Goal: Information Seeking & Learning: Learn about a topic

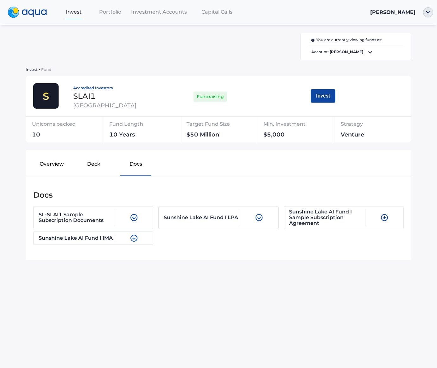
click at [180, 48] on div "You are currently viewing funds as: Account: Paul Karpenko" at bounding box center [218, 46] width 385 height 27
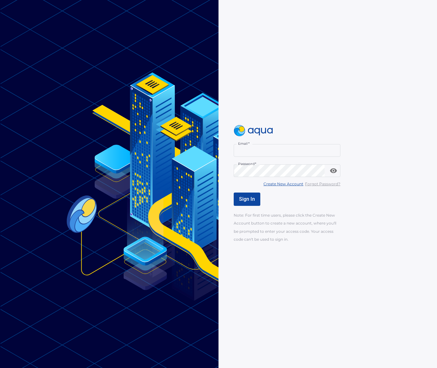
type input "**********"
click at [243, 200] on span "Sign In" at bounding box center [247, 199] width 16 height 6
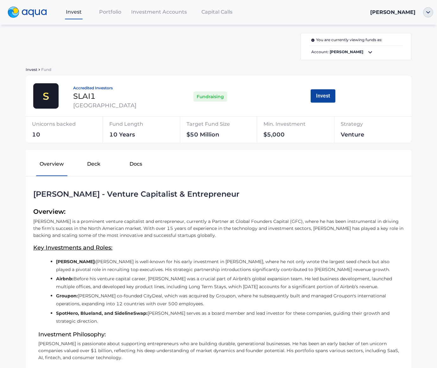
click at [420, 110] on div "Invest Portfolio Investment Accounts Capital Calls [PERSON_NAME] You are curren…" at bounding box center [218, 184] width 437 height 368
click at [95, 165] on button "Deck" at bounding box center [94, 165] width 42 height 20
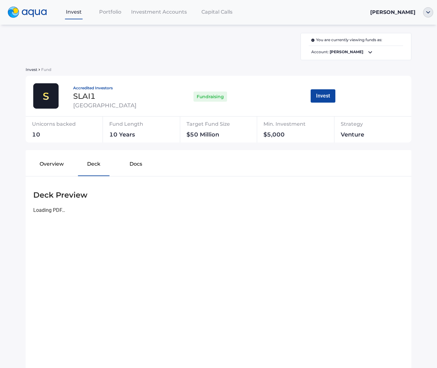
click at [133, 166] on button "Docs" at bounding box center [136, 165] width 42 height 20
